Goal: Task Accomplishment & Management: Use online tool/utility

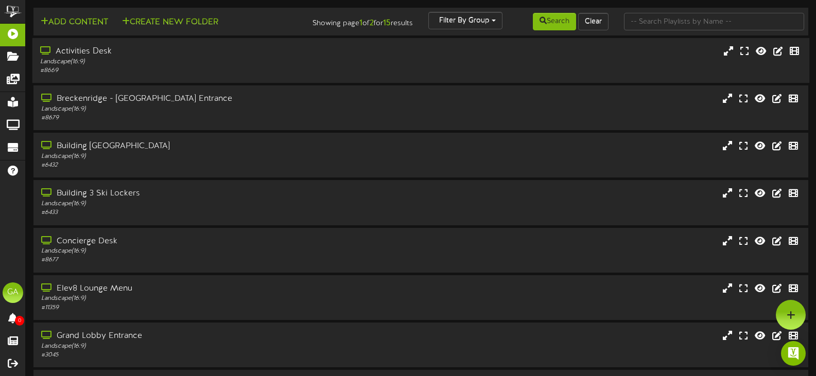
click at [114, 56] on div "Activities Desk" at bounding box center [194, 52] width 308 height 12
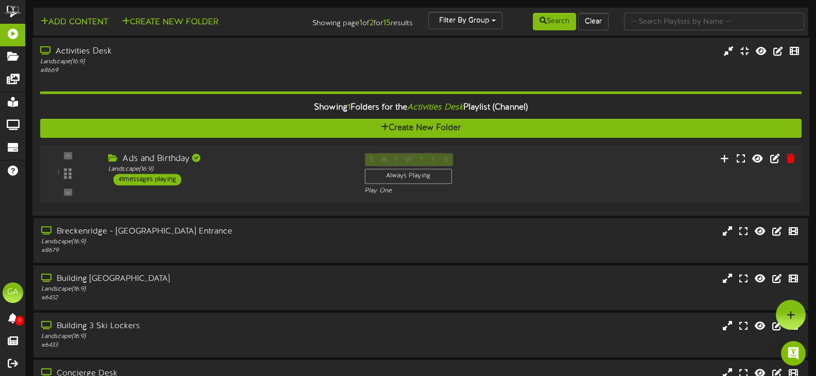
click at [116, 157] on icon at bounding box center [114, 158] width 12 height 8
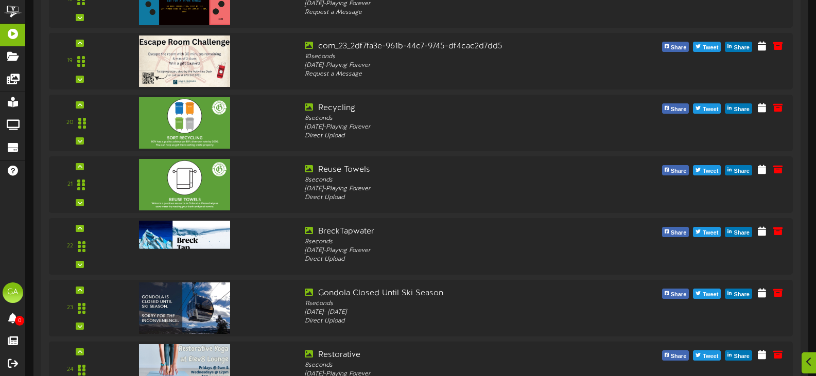
scroll to position [1493, 0]
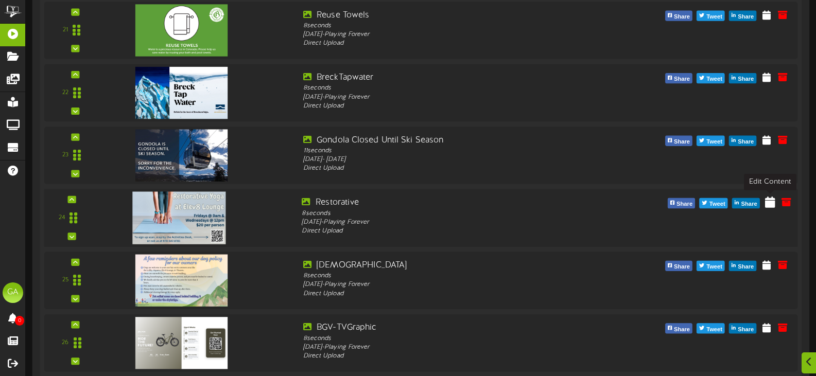
click at [771, 204] on icon at bounding box center [770, 201] width 10 height 11
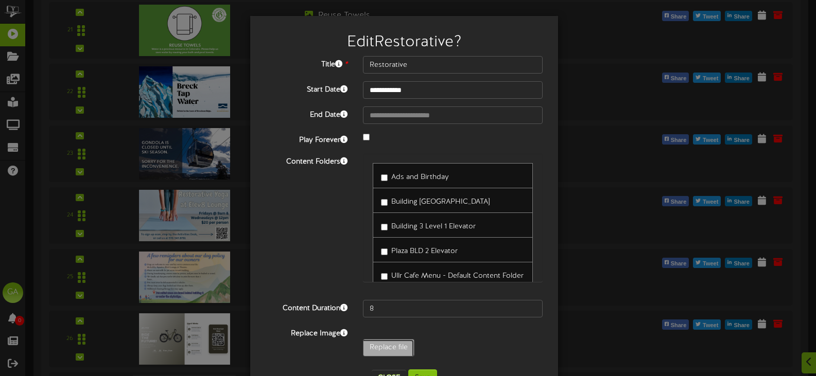
type input "**********"
type input "RestorativeYoga"
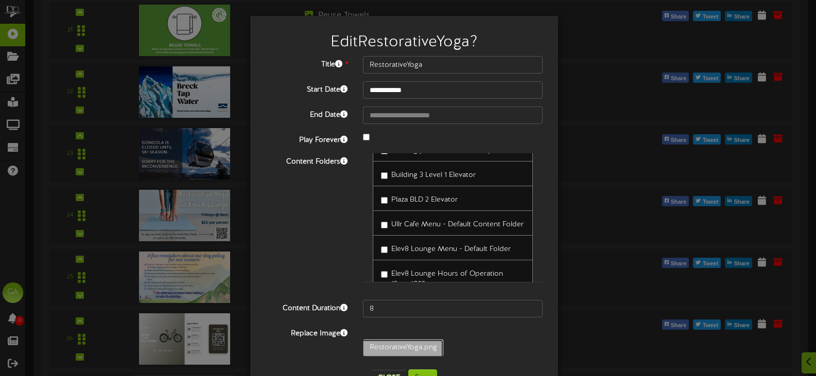
scroll to position [34, 0]
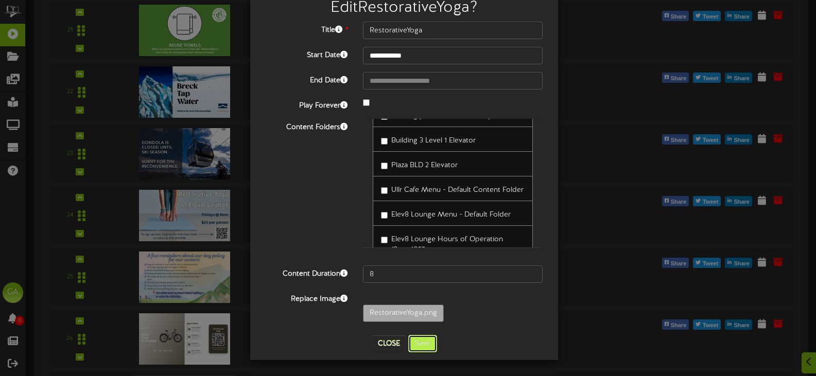
click at [426, 345] on button "Save" at bounding box center [422, 343] width 29 height 17
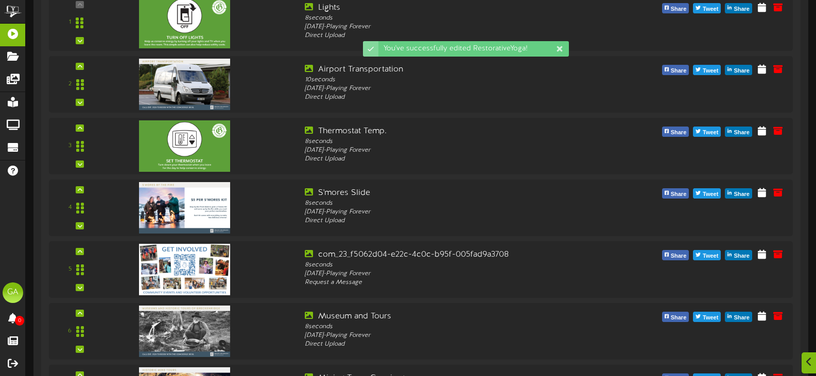
scroll to position [162, 0]
